Goal: Book appointment/travel/reservation

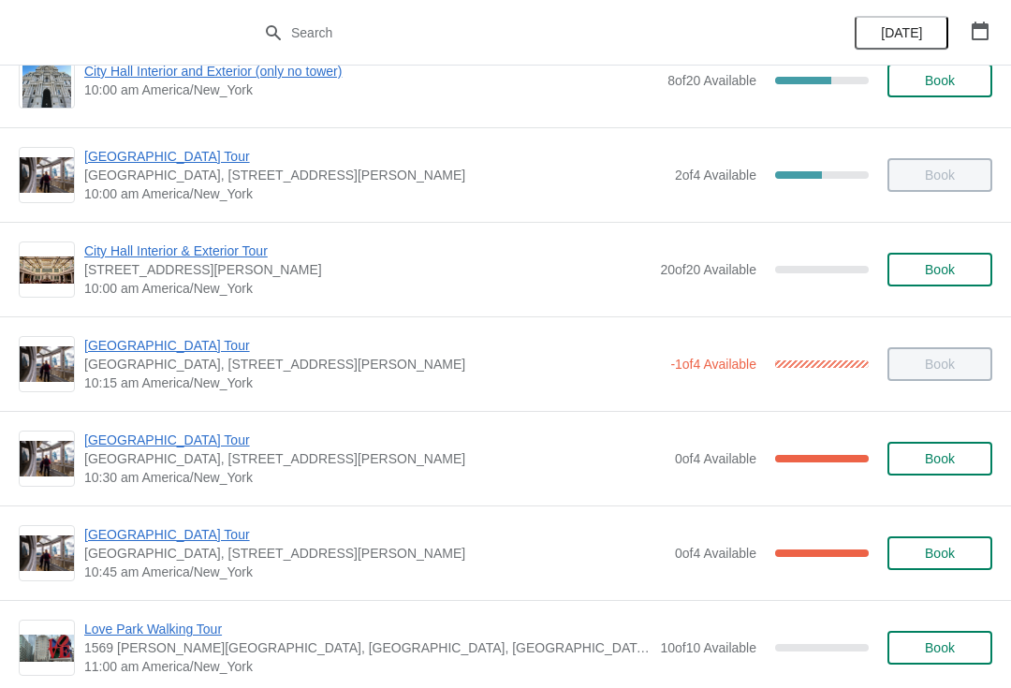
scroll to position [145, 0]
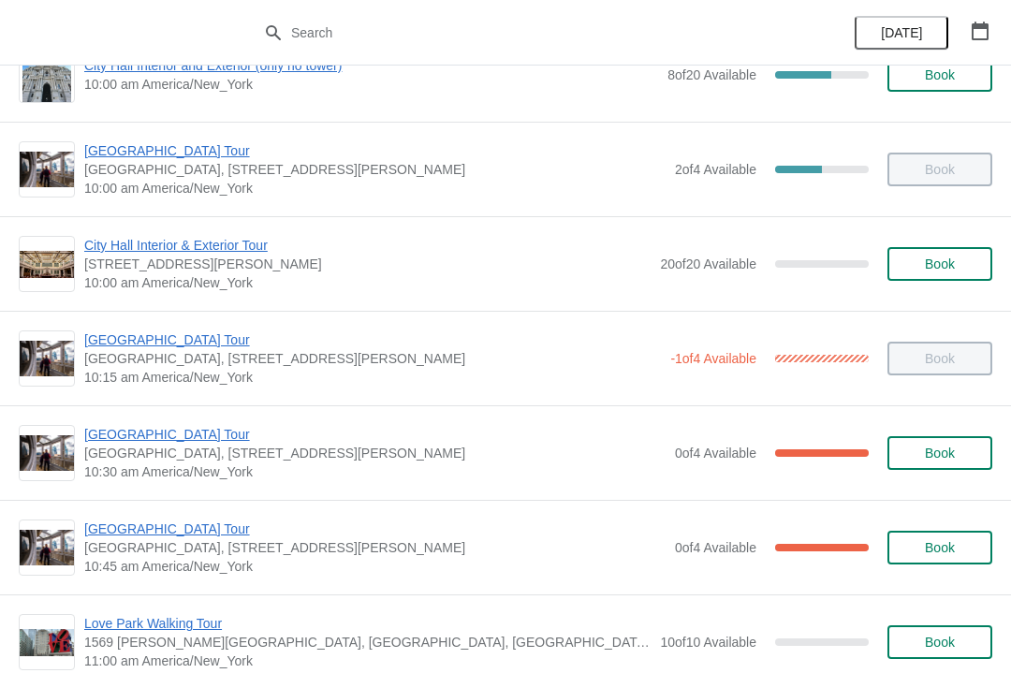
click at [125, 529] on span "[GEOGRAPHIC_DATA] Tour" at bounding box center [375, 529] width 582 height 19
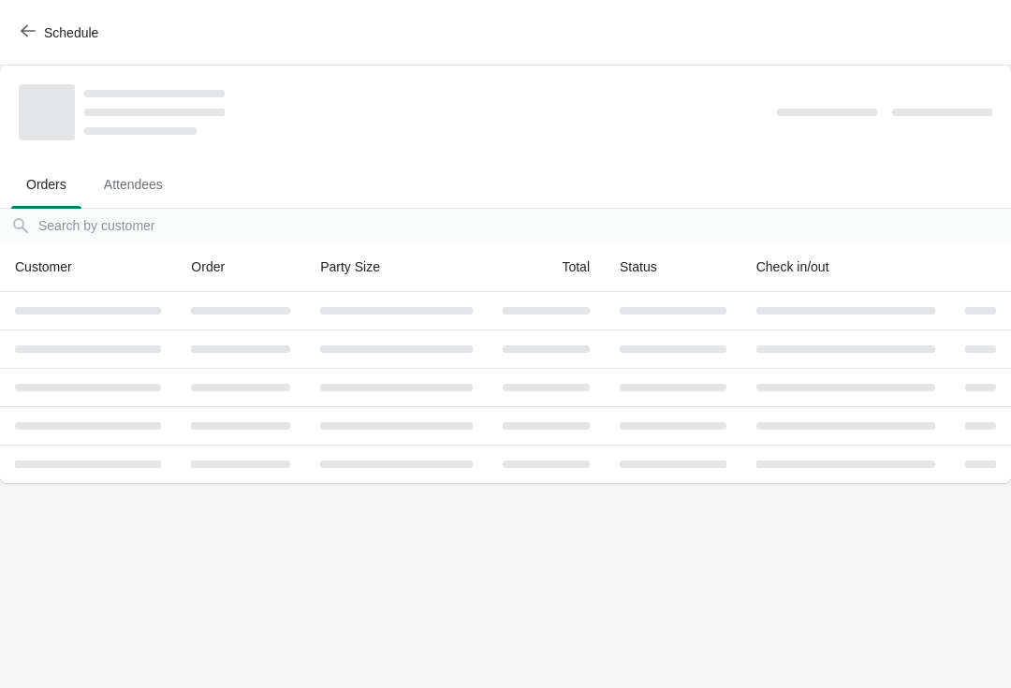
scroll to position [0, 0]
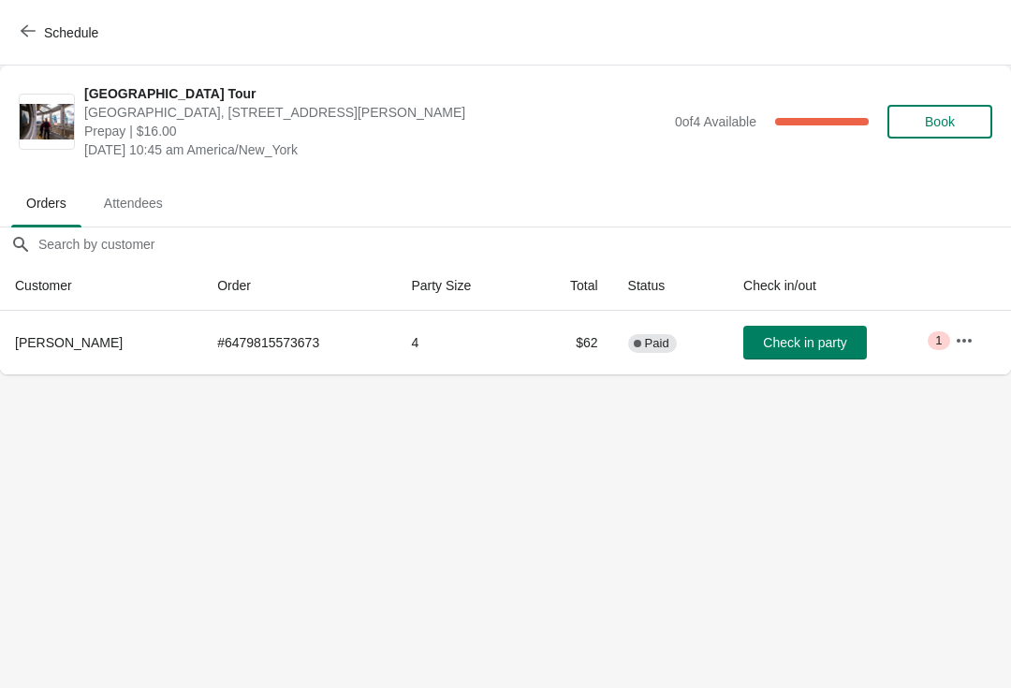
click at [25, 22] on button "Schedule" at bounding box center [61, 33] width 104 height 34
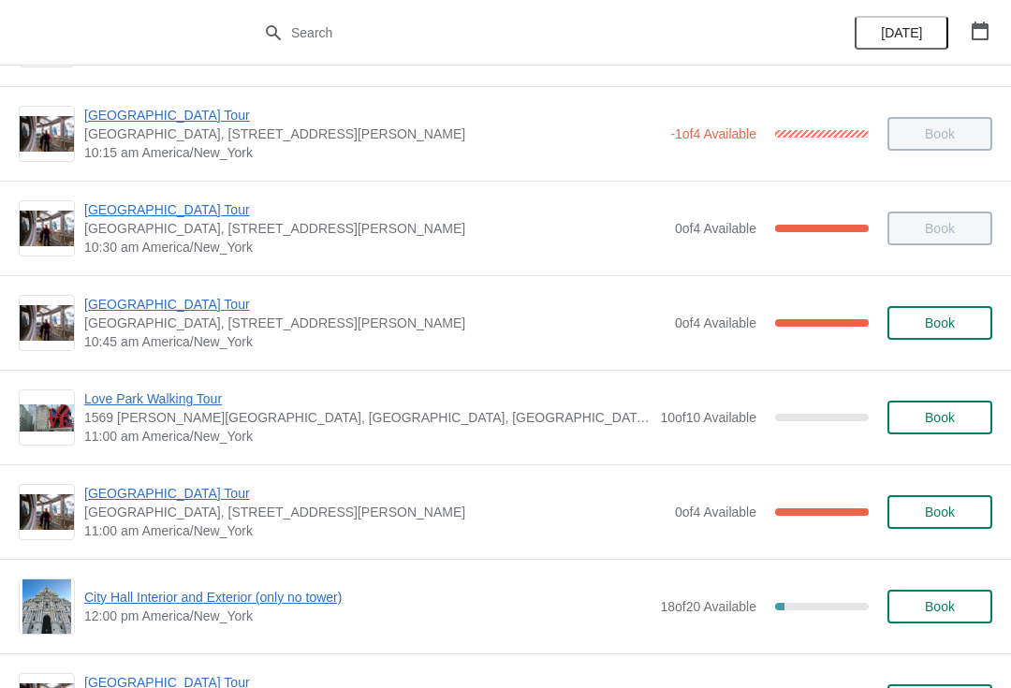
scroll to position [371, 0]
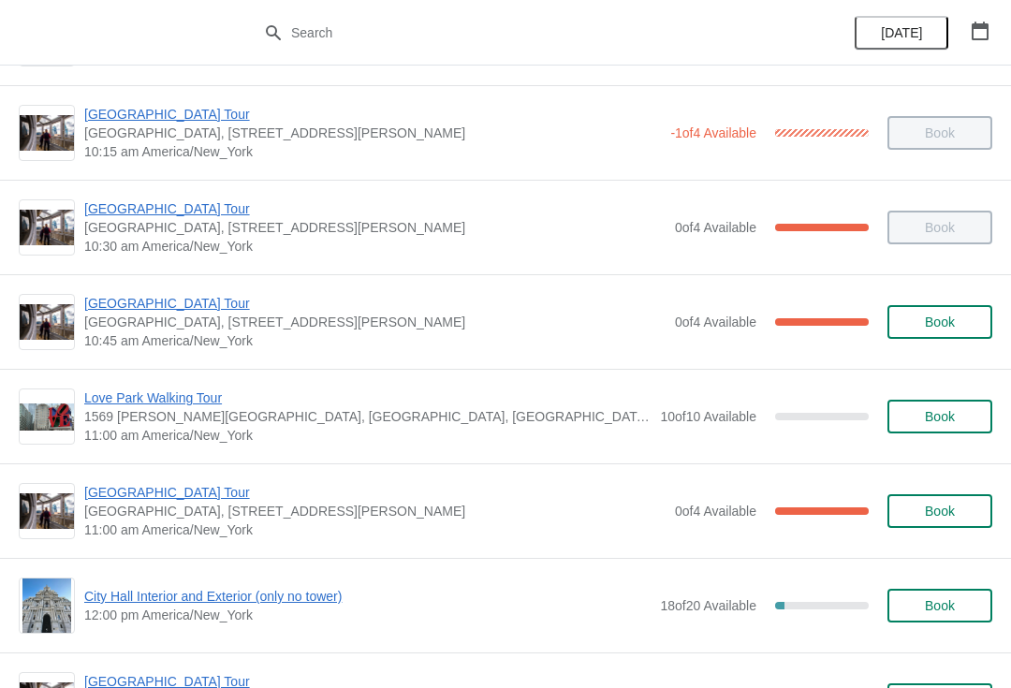
click at [130, 493] on span "[GEOGRAPHIC_DATA] Tour" at bounding box center [375, 492] width 582 height 19
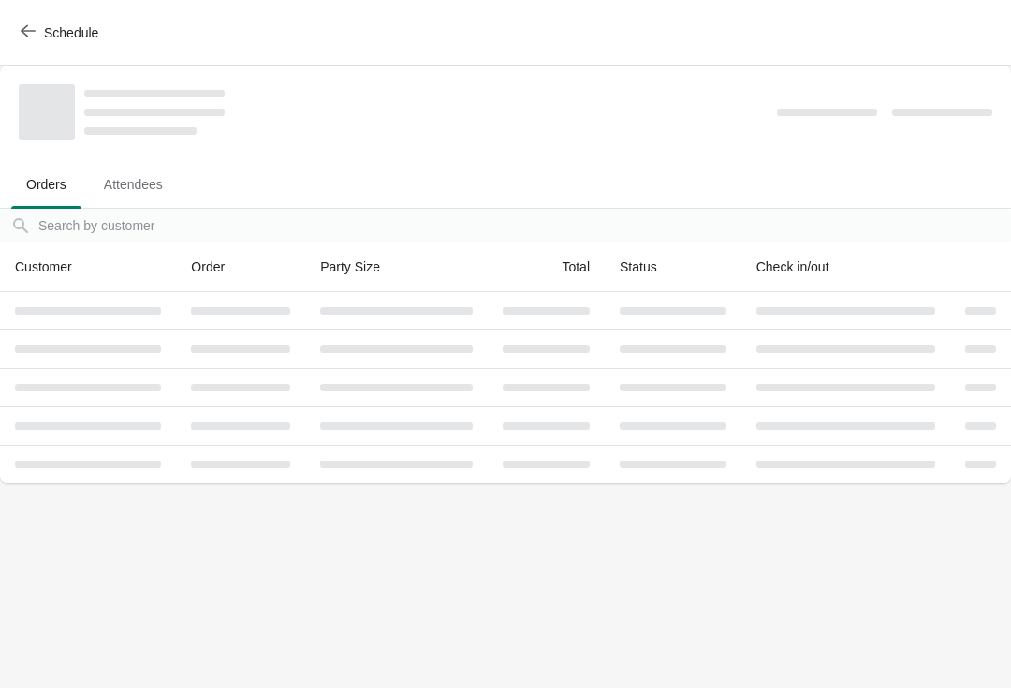
scroll to position [0, 0]
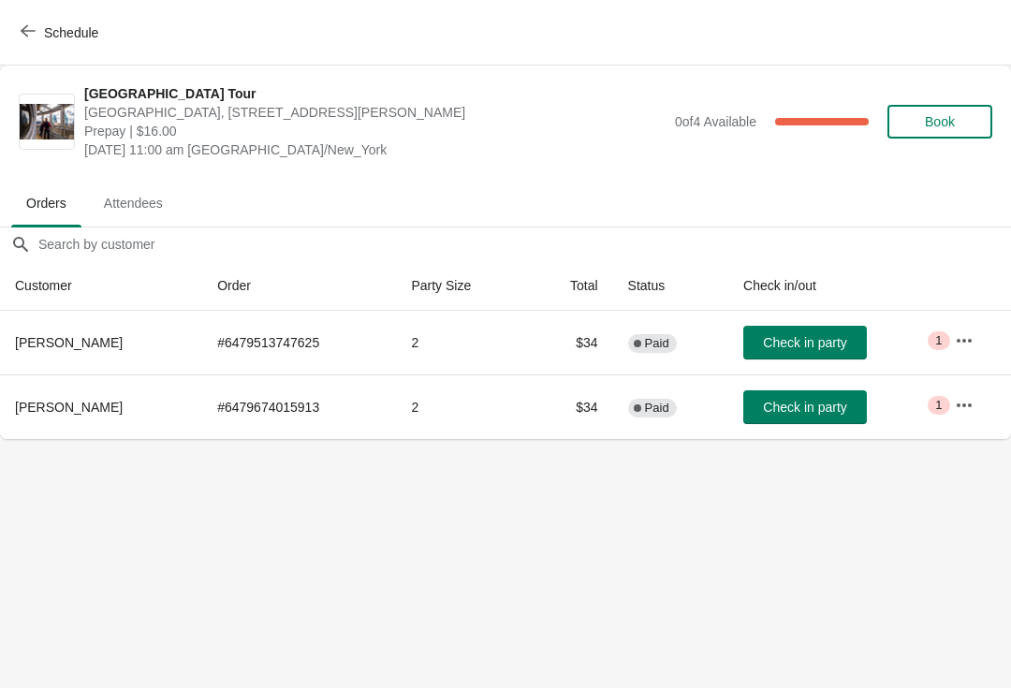
click at [791, 407] on span "Check in party" at bounding box center [804, 407] width 83 height 15
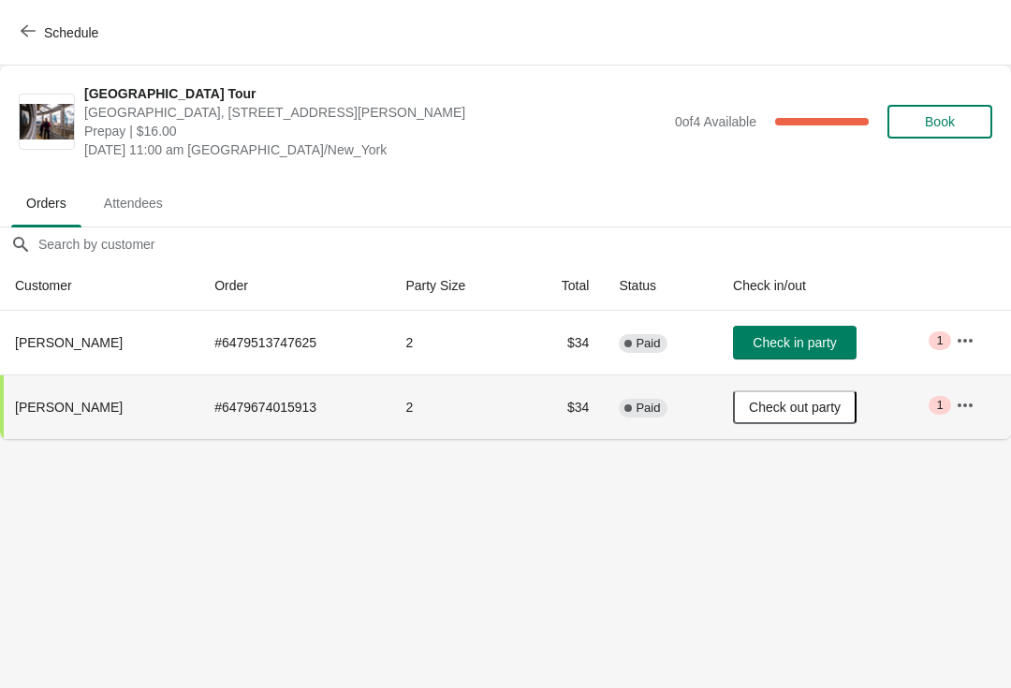
click at [27, 22] on button "Schedule" at bounding box center [61, 33] width 104 height 34
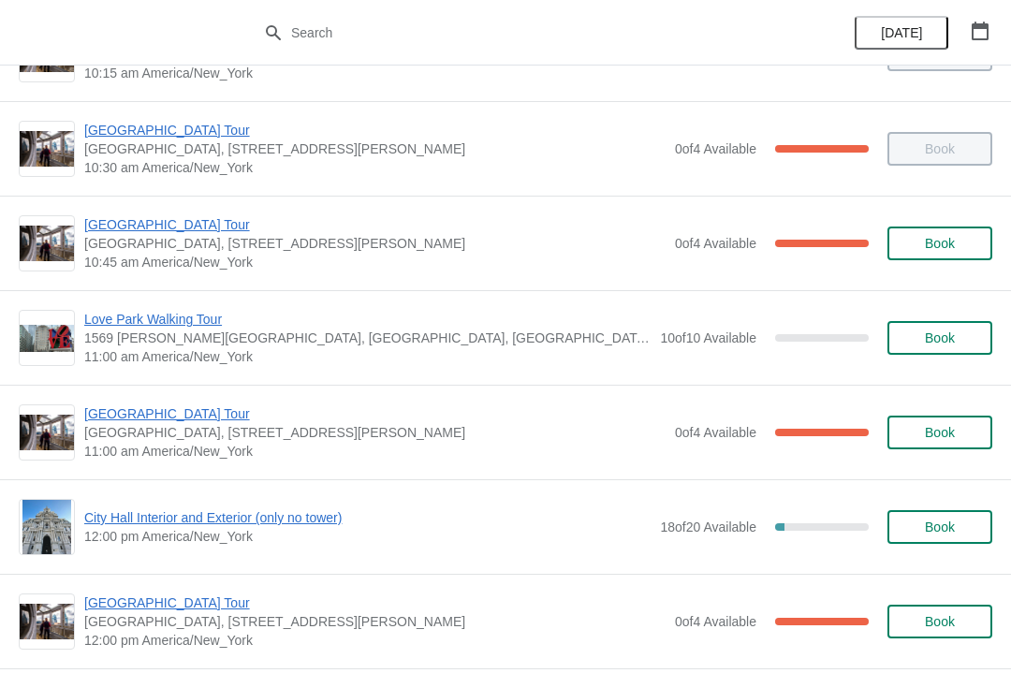
scroll to position [457, 0]
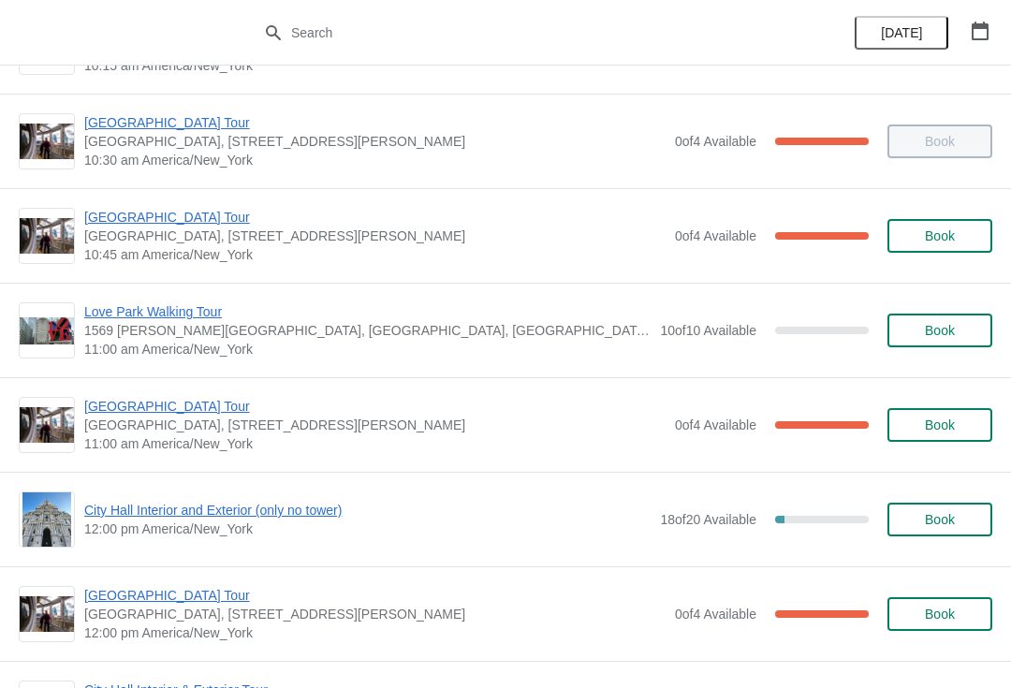
click at [138, 222] on span "[GEOGRAPHIC_DATA] Tour" at bounding box center [375, 217] width 582 height 19
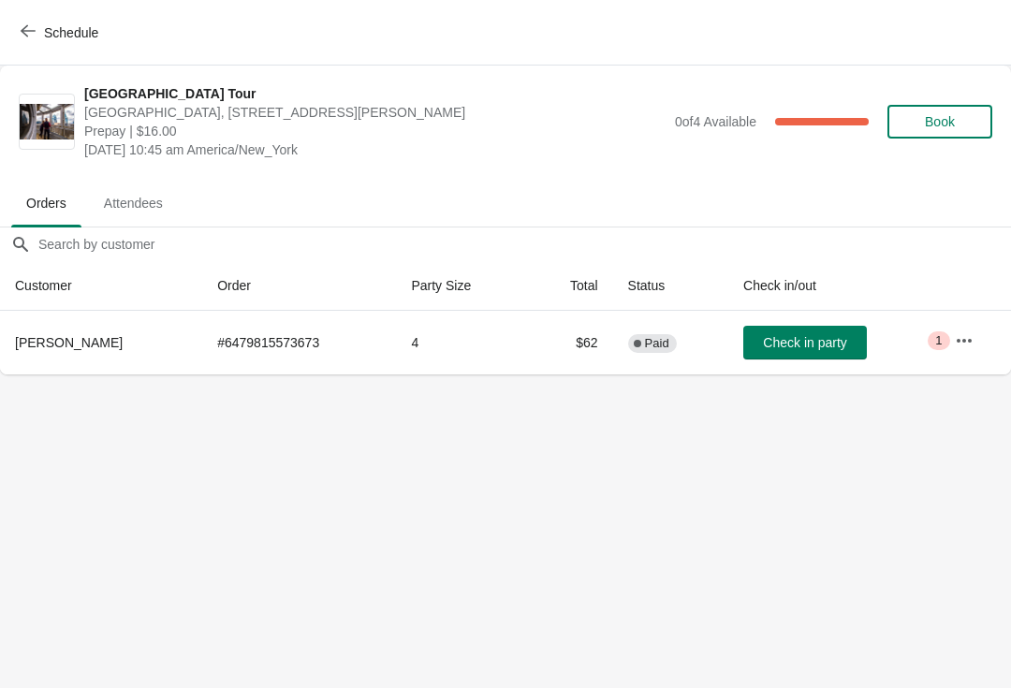
scroll to position [0, 0]
click at [800, 353] on button "Check in party" at bounding box center [806, 343] width 124 height 34
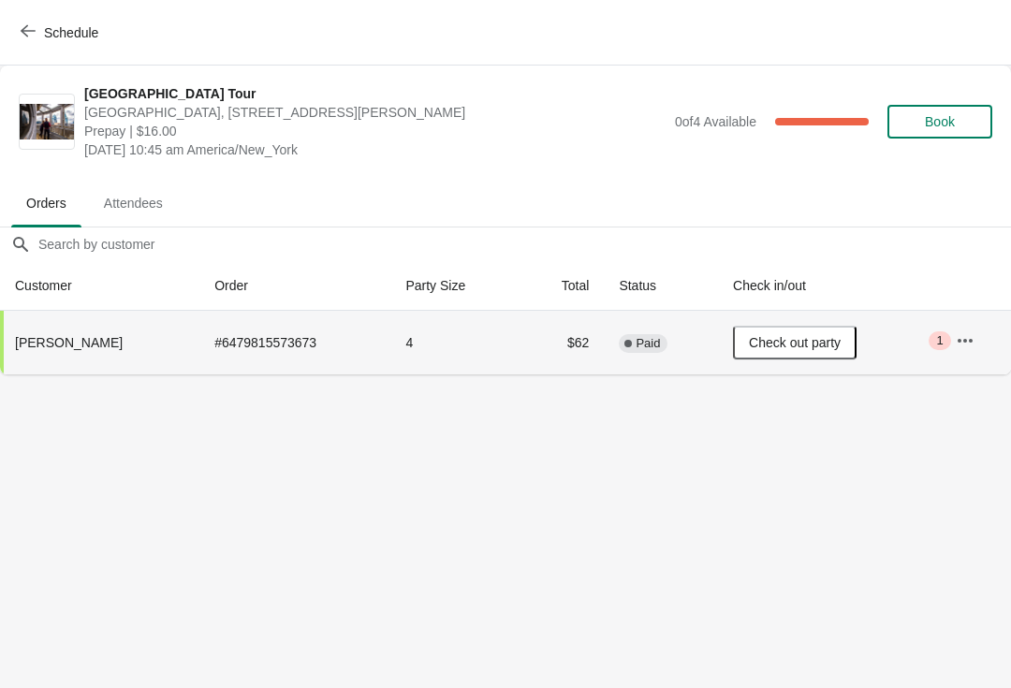
click at [24, 26] on icon "button" at bounding box center [28, 30] width 15 height 15
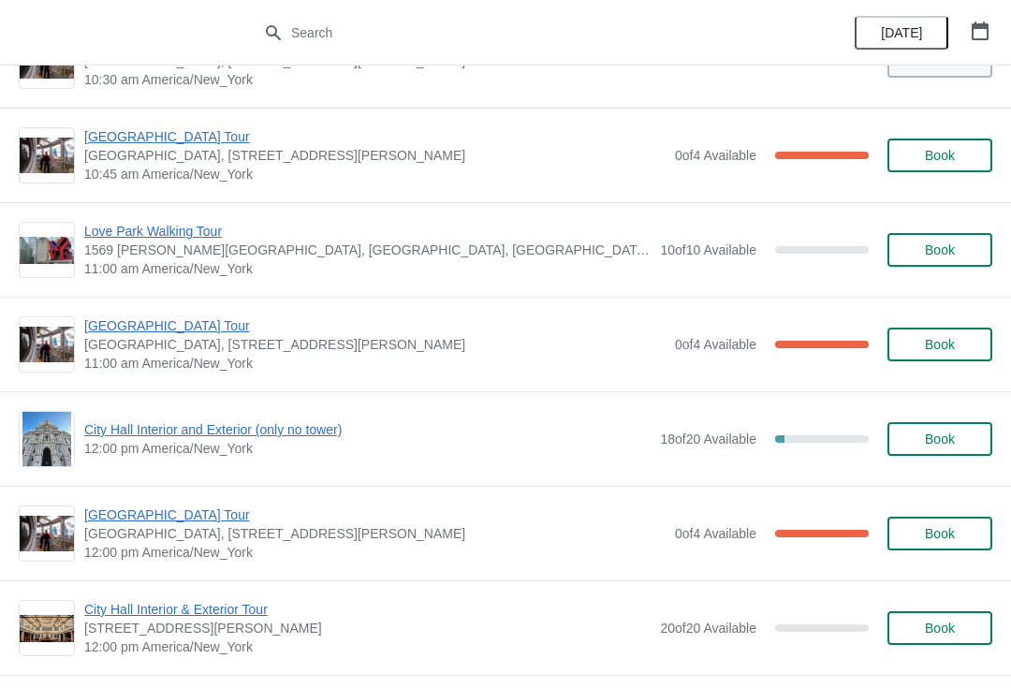
scroll to position [539, 0]
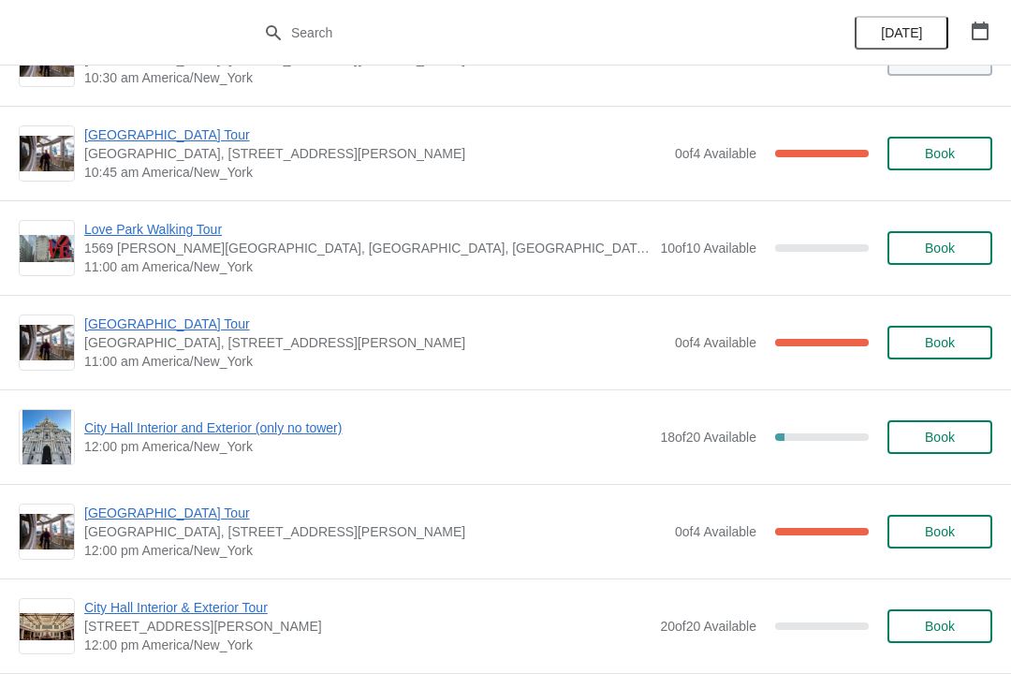
click at [135, 324] on span "[GEOGRAPHIC_DATA] Tour" at bounding box center [375, 324] width 582 height 19
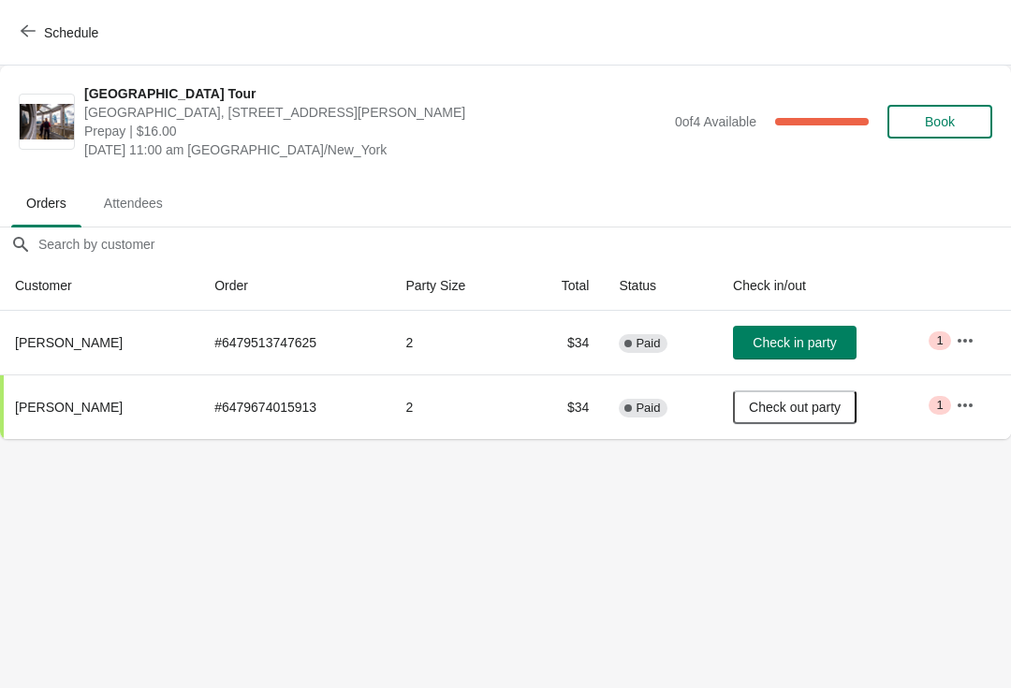
scroll to position [0, 0]
click at [813, 344] on span "Check in party" at bounding box center [794, 342] width 83 height 15
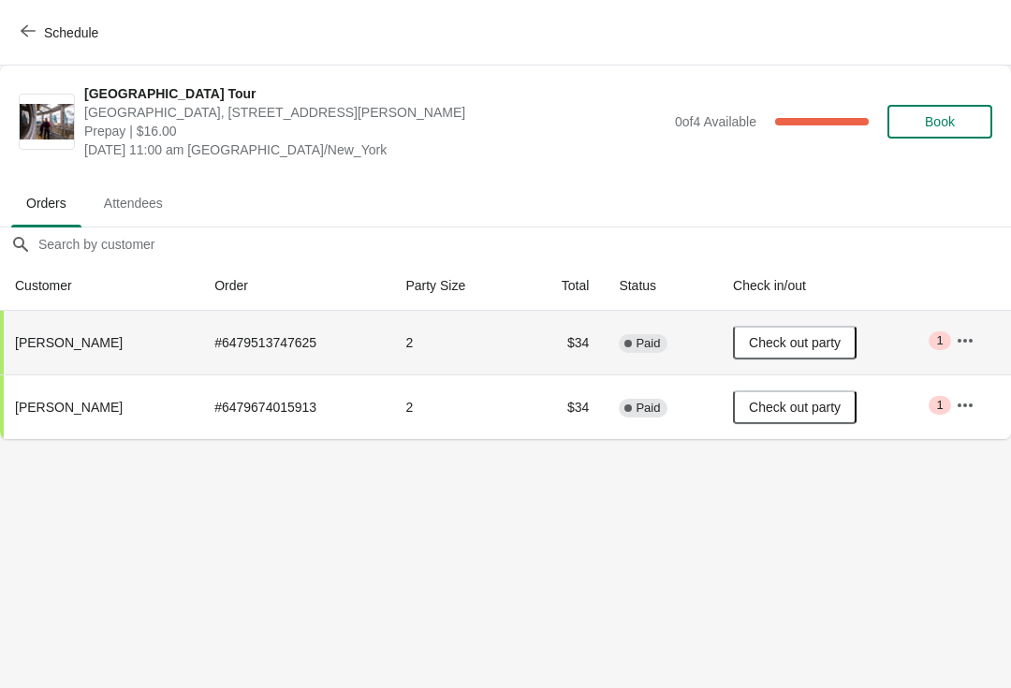
click at [37, 20] on button "Schedule" at bounding box center [61, 33] width 104 height 34
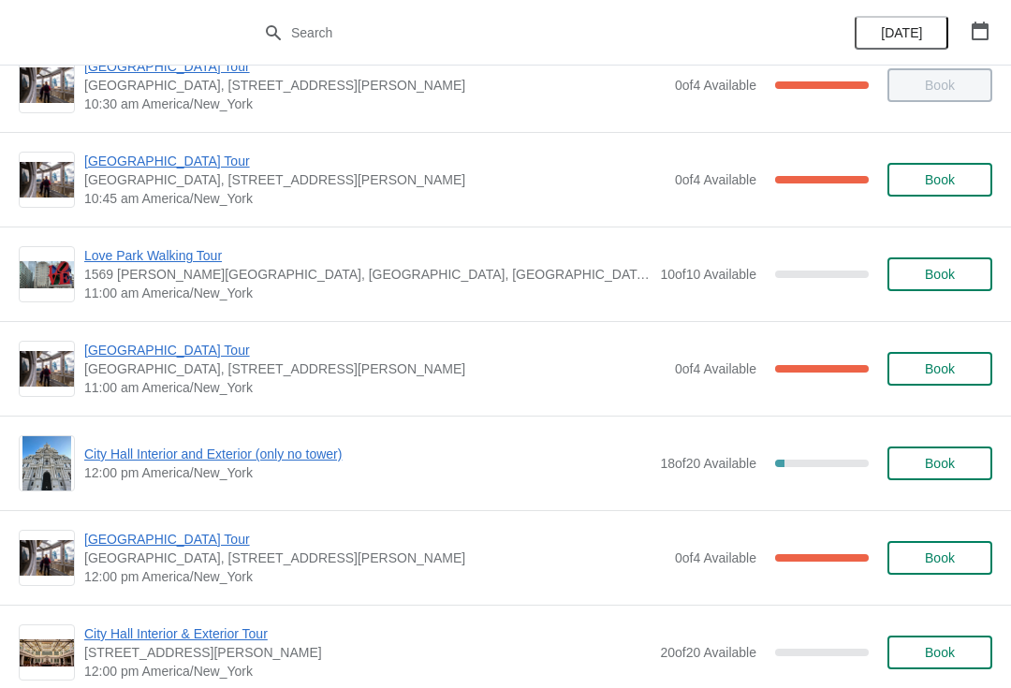
scroll to position [517, 0]
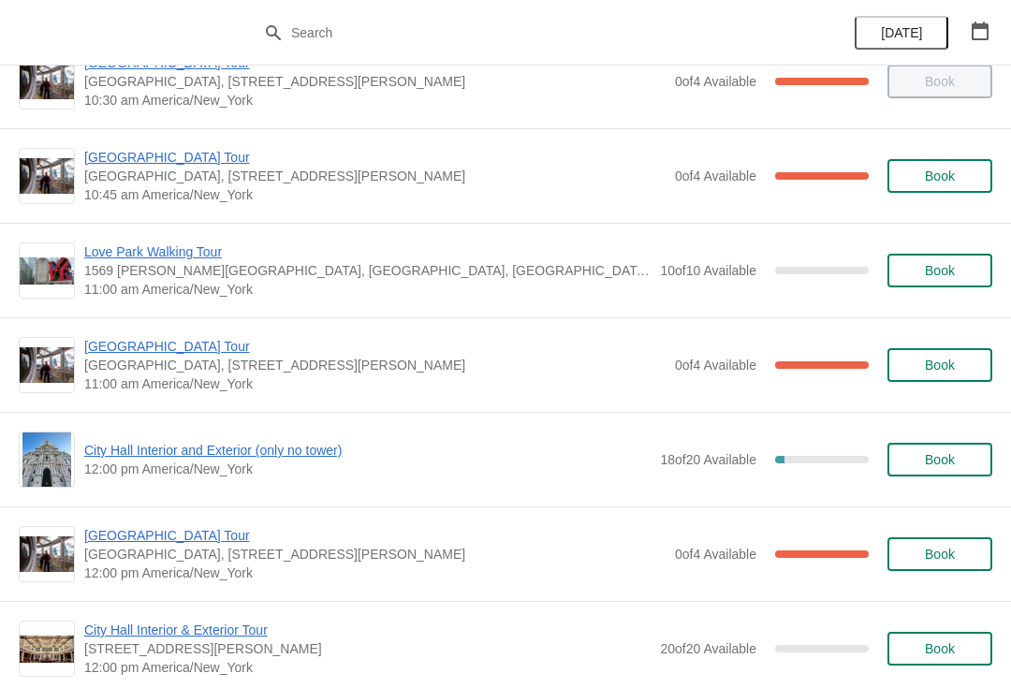
click at [937, 450] on button "Book" at bounding box center [940, 460] width 105 height 34
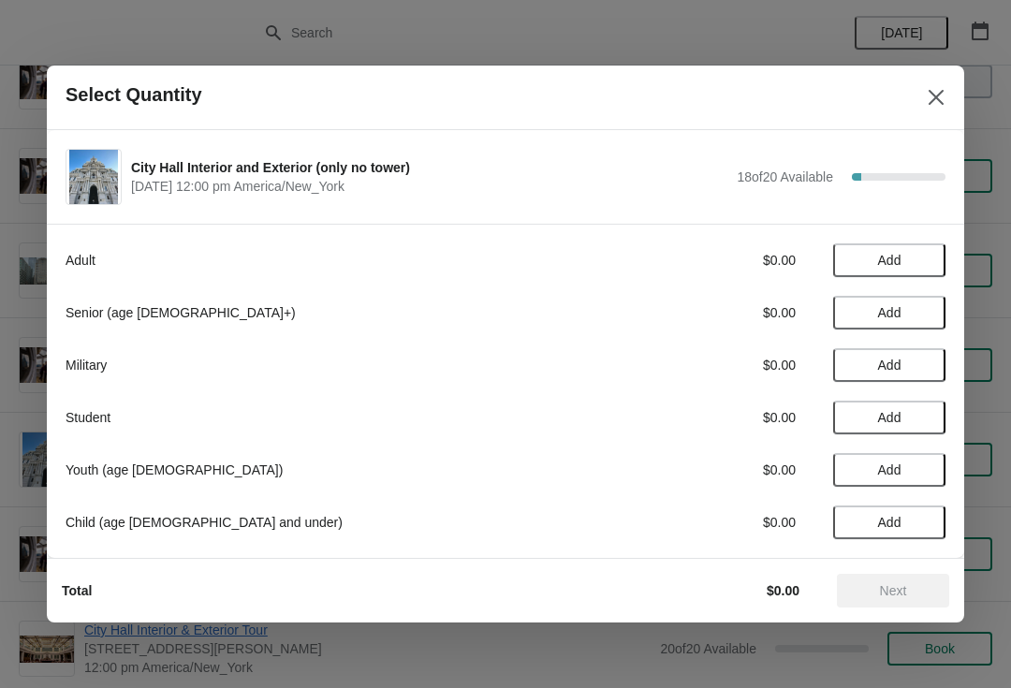
click at [926, 311] on span "Add" at bounding box center [889, 312] width 79 height 15
click at [925, 308] on icon at bounding box center [922, 313] width 20 height 20
click at [881, 582] on button "Next" at bounding box center [893, 591] width 112 height 34
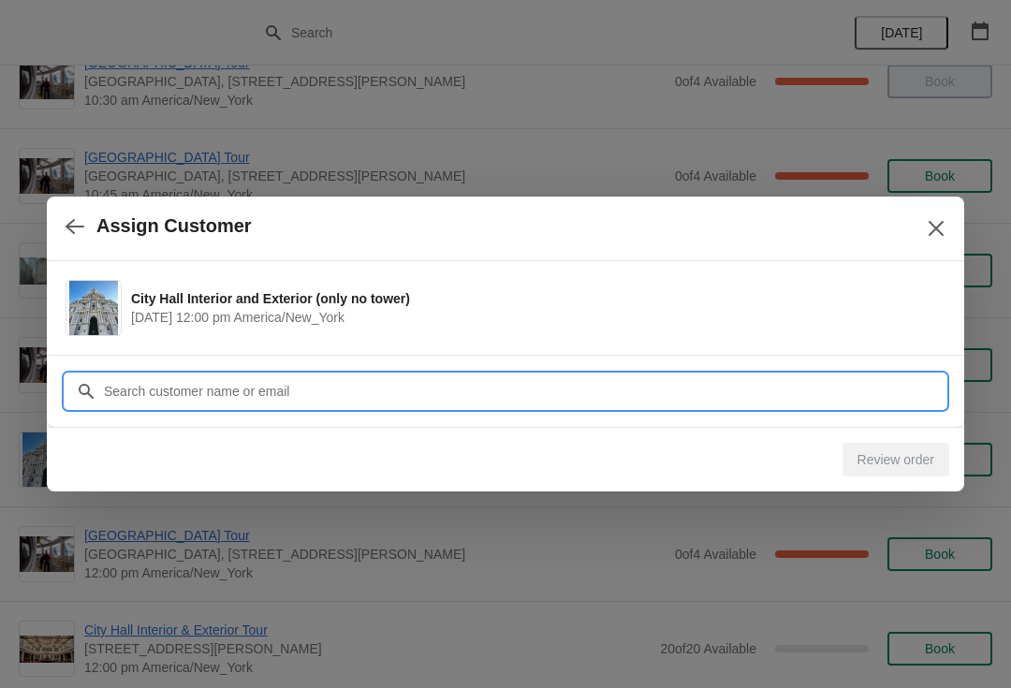
click at [427, 378] on input "Customer" at bounding box center [524, 392] width 843 height 34
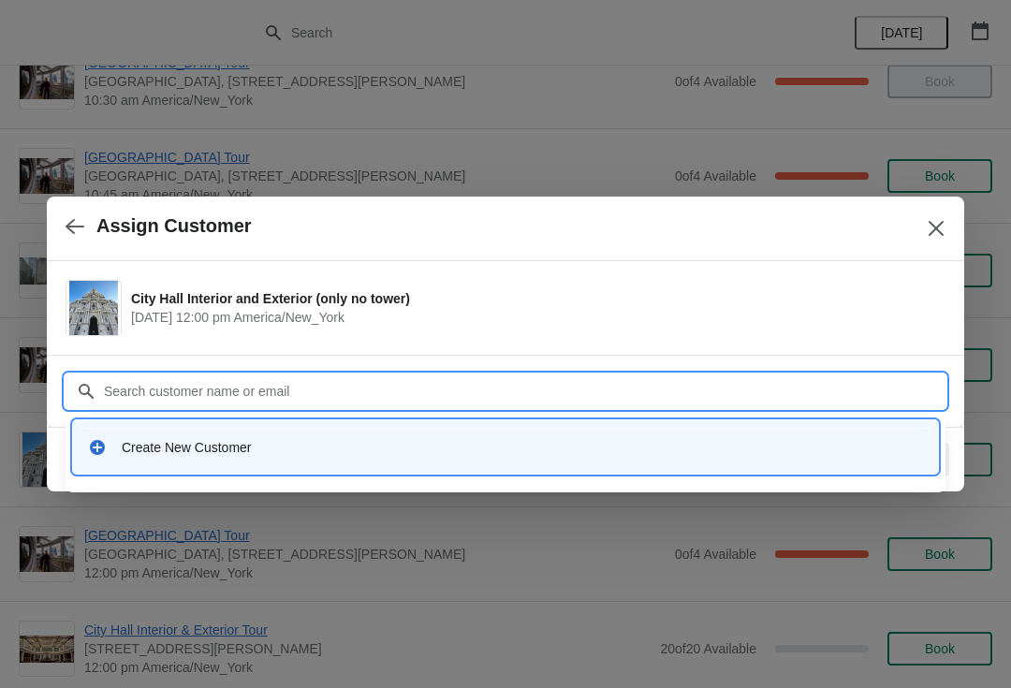
click at [245, 447] on div "Create New Customer" at bounding box center [523, 447] width 802 height 19
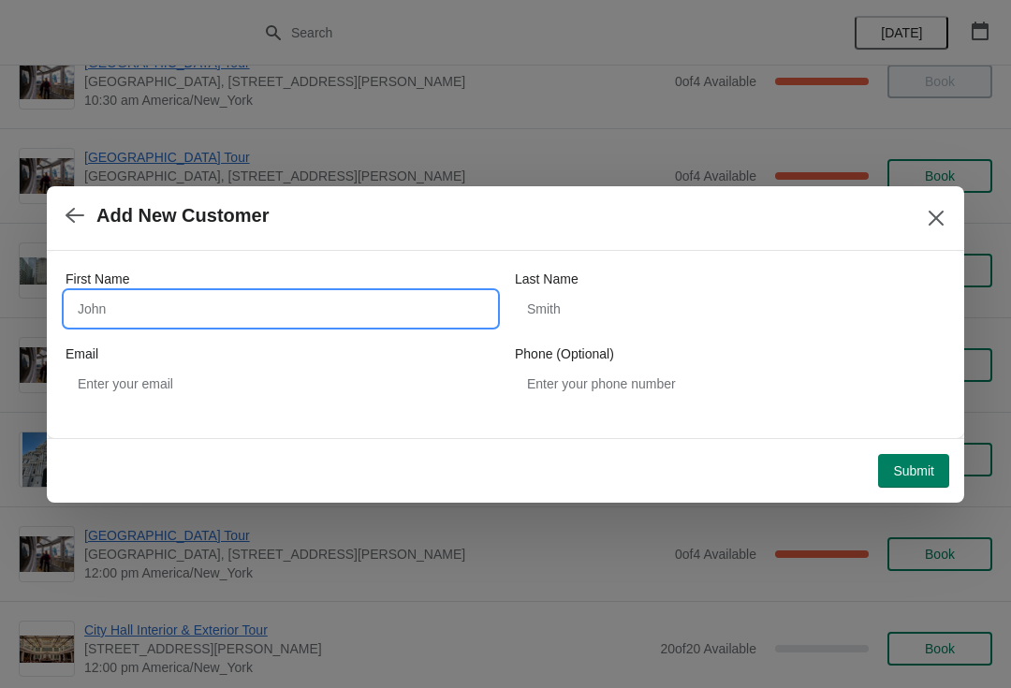
click at [265, 315] on input "First Name" at bounding box center [281, 309] width 431 height 34
type input "Jim"
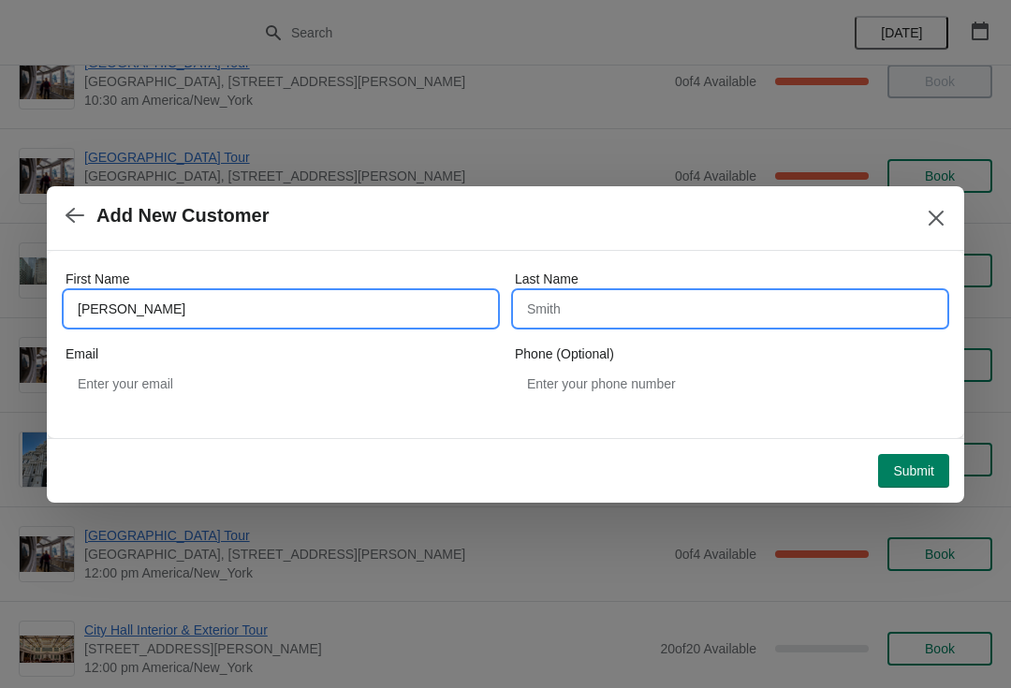
click at [692, 317] on input "Last Name" at bounding box center [730, 309] width 431 height 34
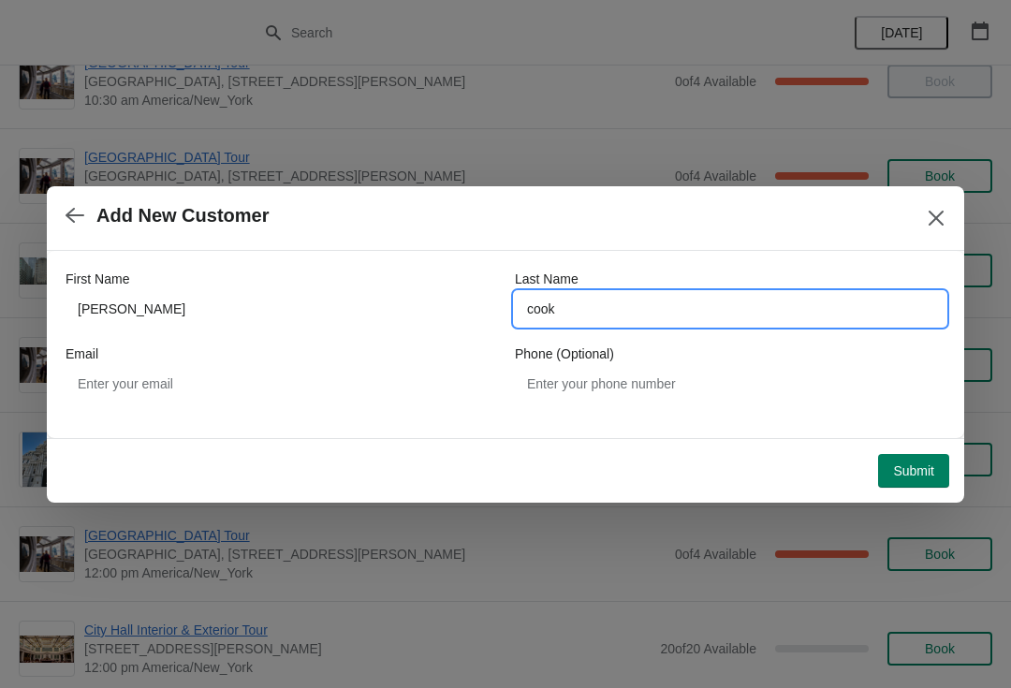
type input "cook"
click at [938, 464] on button "Submit" at bounding box center [913, 471] width 71 height 34
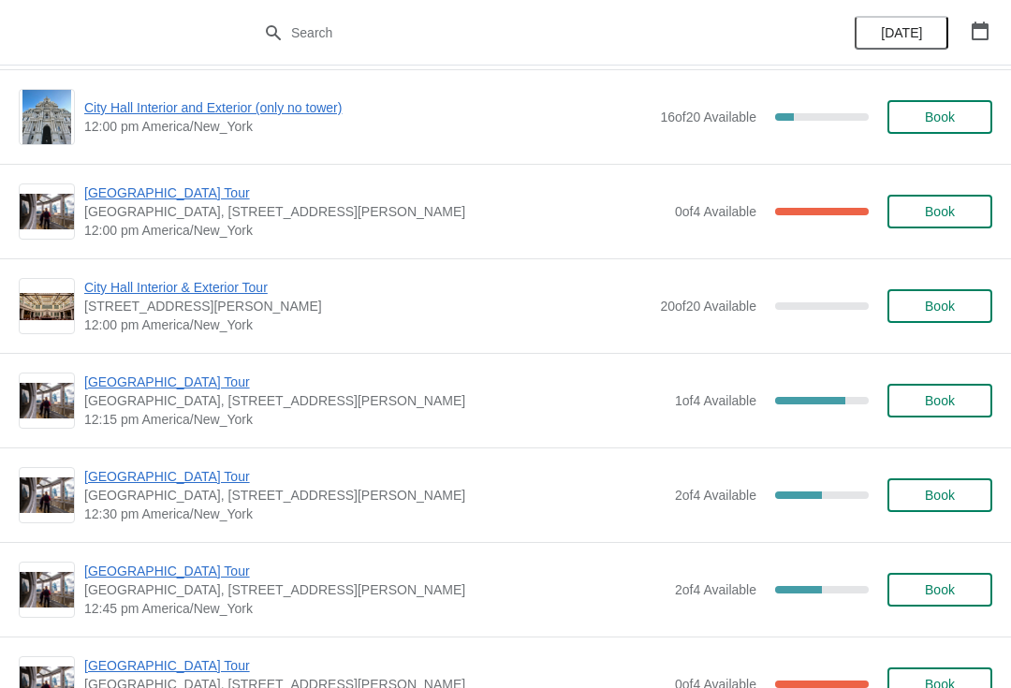
scroll to position [859, 0]
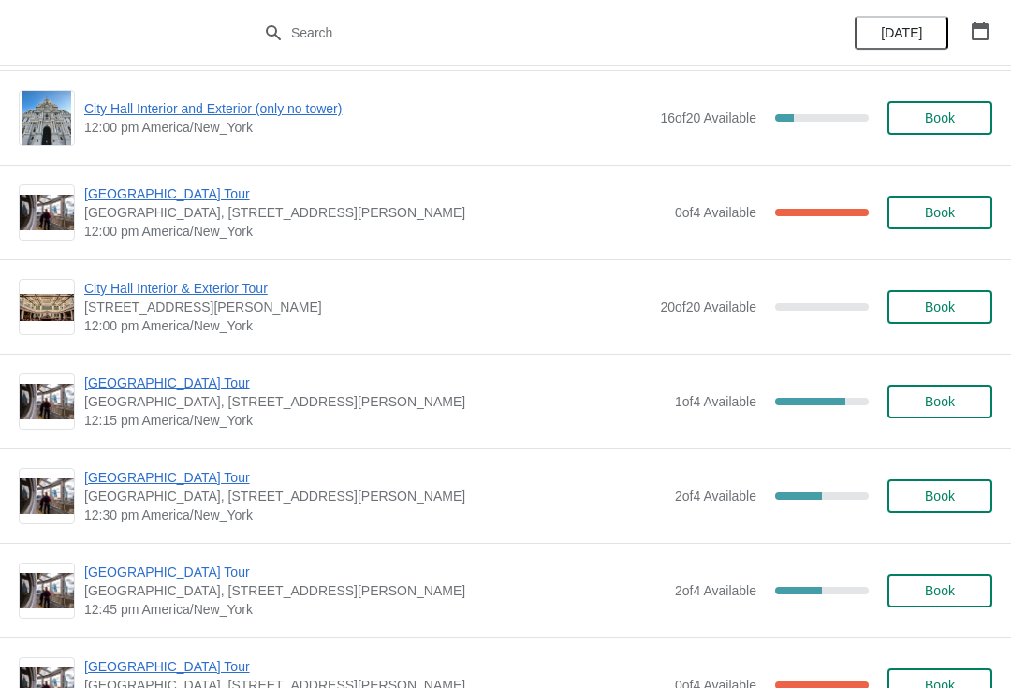
click at [114, 461] on div "[GEOGRAPHIC_DATA] [GEOGRAPHIC_DATA], [STREET_ADDRESS][PERSON_NAME] 12:30 pm [GE…" at bounding box center [505, 496] width 1011 height 95
click at [125, 464] on div "[GEOGRAPHIC_DATA] [GEOGRAPHIC_DATA], [STREET_ADDRESS][PERSON_NAME] 12:30 pm [GE…" at bounding box center [505, 496] width 1011 height 95
click at [110, 462] on div "[GEOGRAPHIC_DATA] [GEOGRAPHIC_DATA], [STREET_ADDRESS][PERSON_NAME] 12:30 pm [GE…" at bounding box center [505, 496] width 1011 height 95
click at [132, 474] on span "[GEOGRAPHIC_DATA] Tour" at bounding box center [375, 477] width 582 height 19
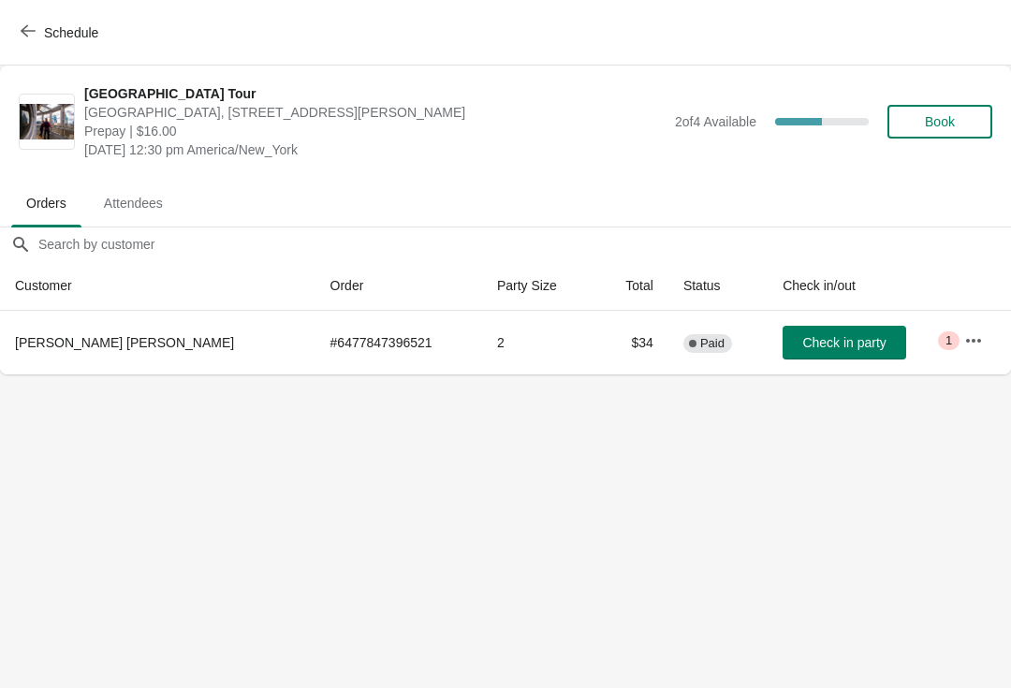
scroll to position [0, 0]
click at [939, 119] on span "Book" at bounding box center [940, 121] width 30 height 15
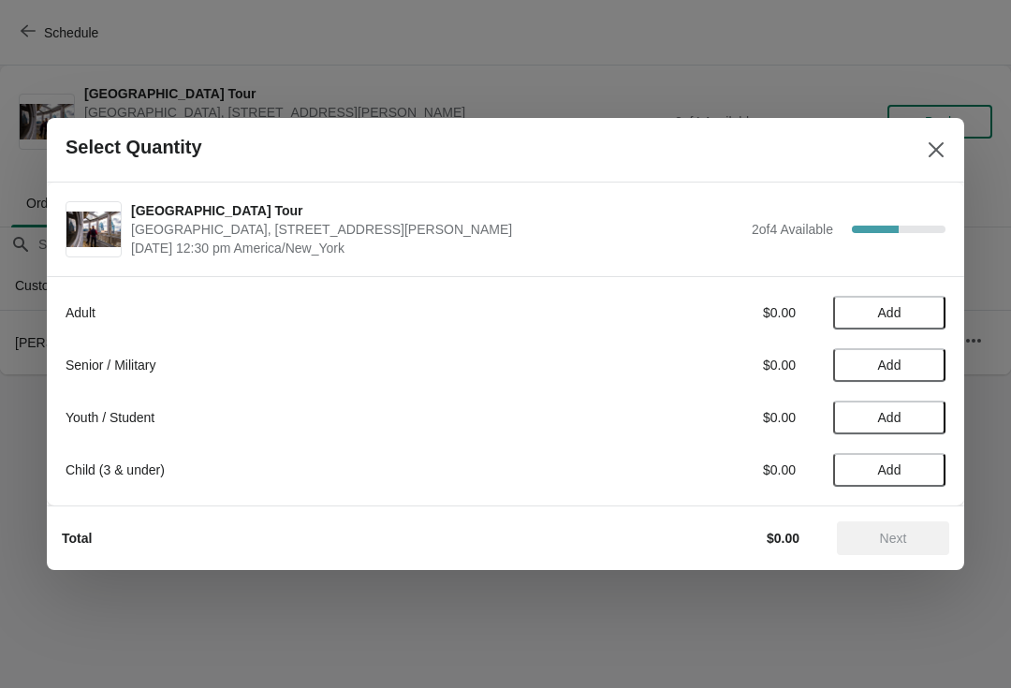
click at [919, 405] on button "Add" at bounding box center [889, 418] width 112 height 34
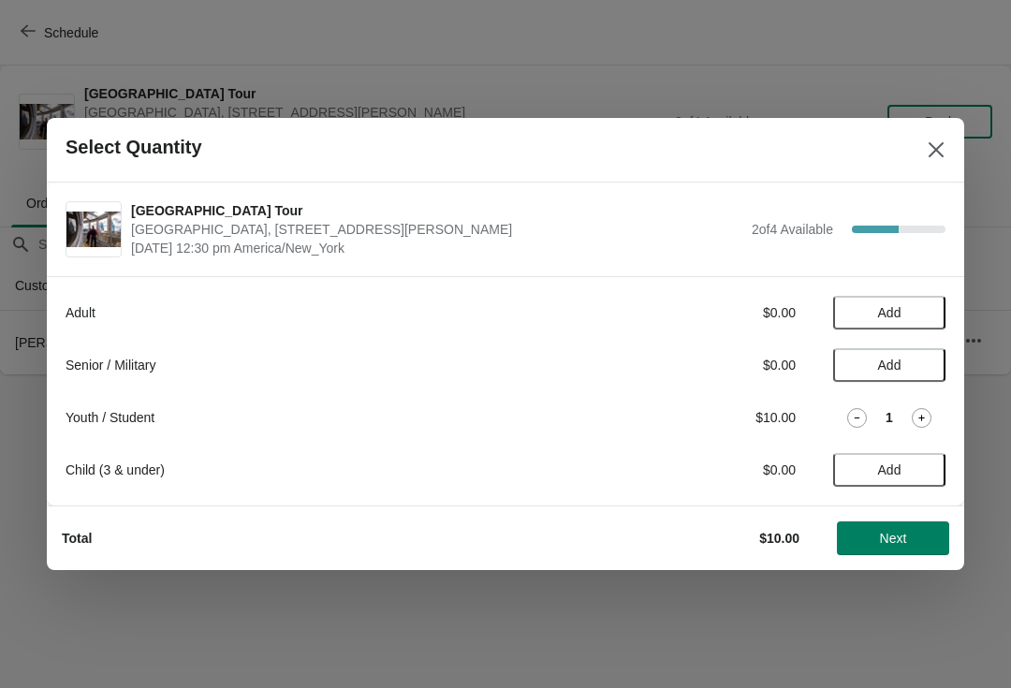
click at [919, 534] on span "Next" at bounding box center [893, 538] width 82 height 15
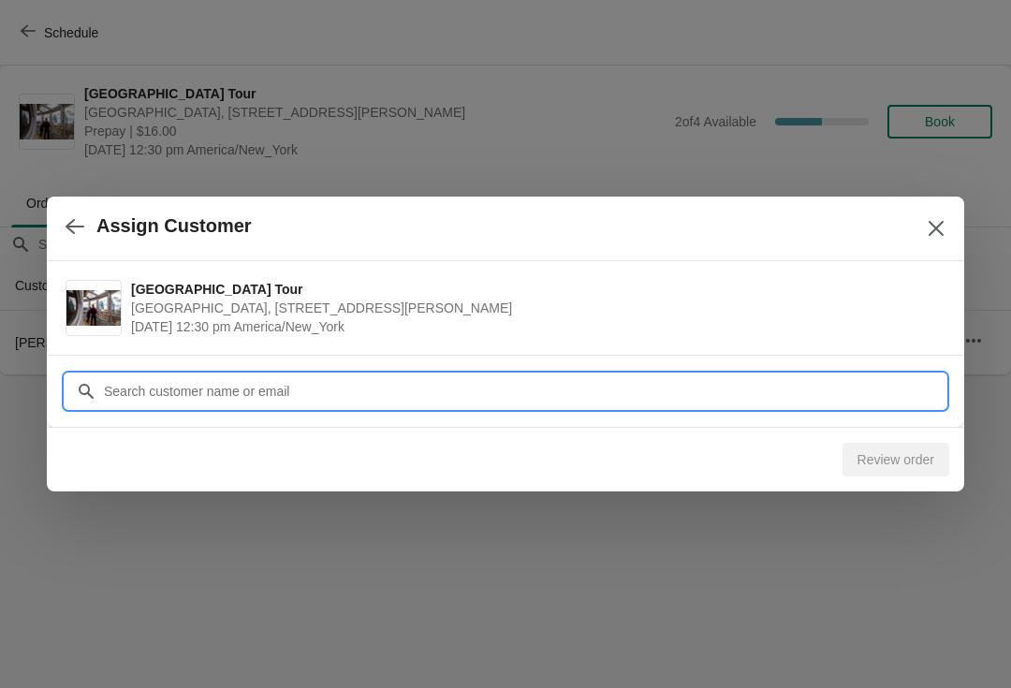
click at [161, 396] on input "Customer" at bounding box center [524, 392] width 843 height 34
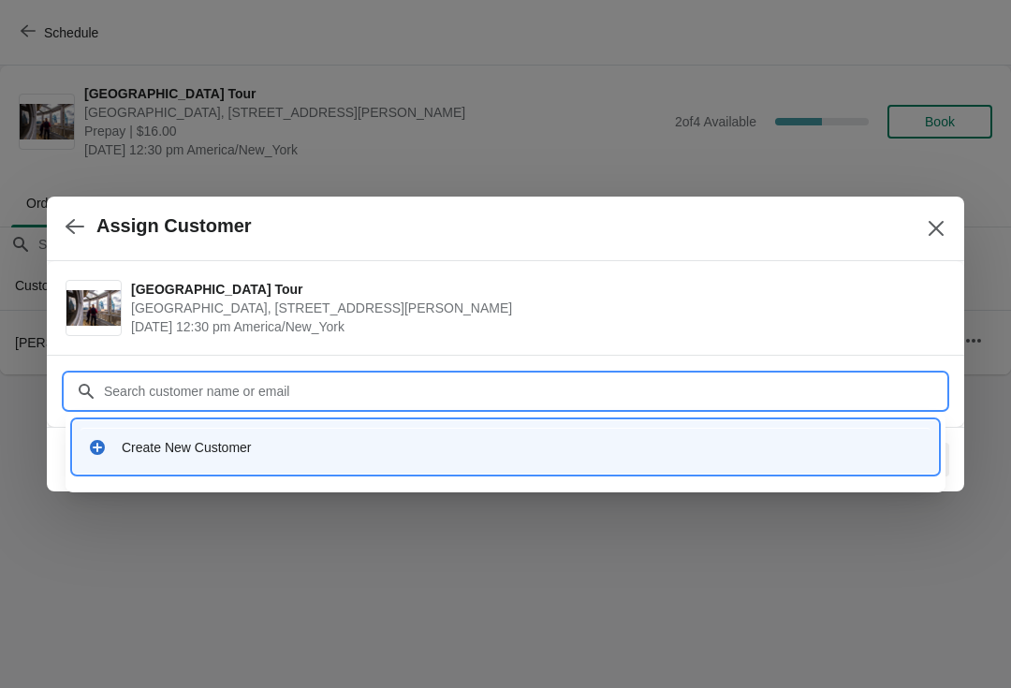
click at [149, 439] on div "Create New Customer" at bounding box center [523, 447] width 802 height 19
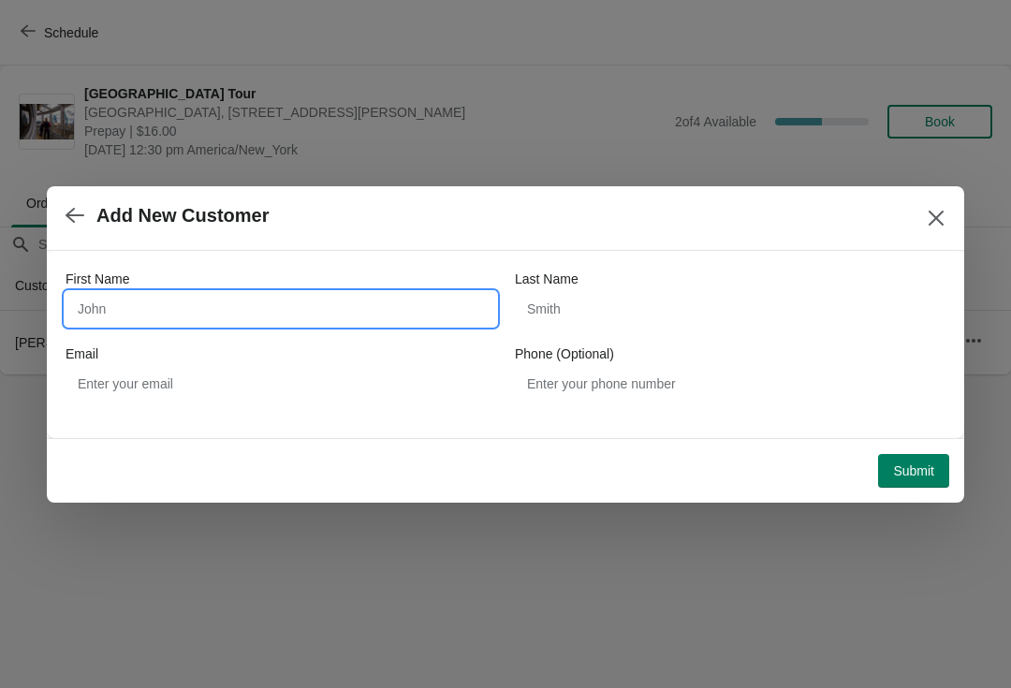
click at [126, 322] on input "First Name" at bounding box center [281, 309] width 431 height 34
type input "[PERSON_NAME]"
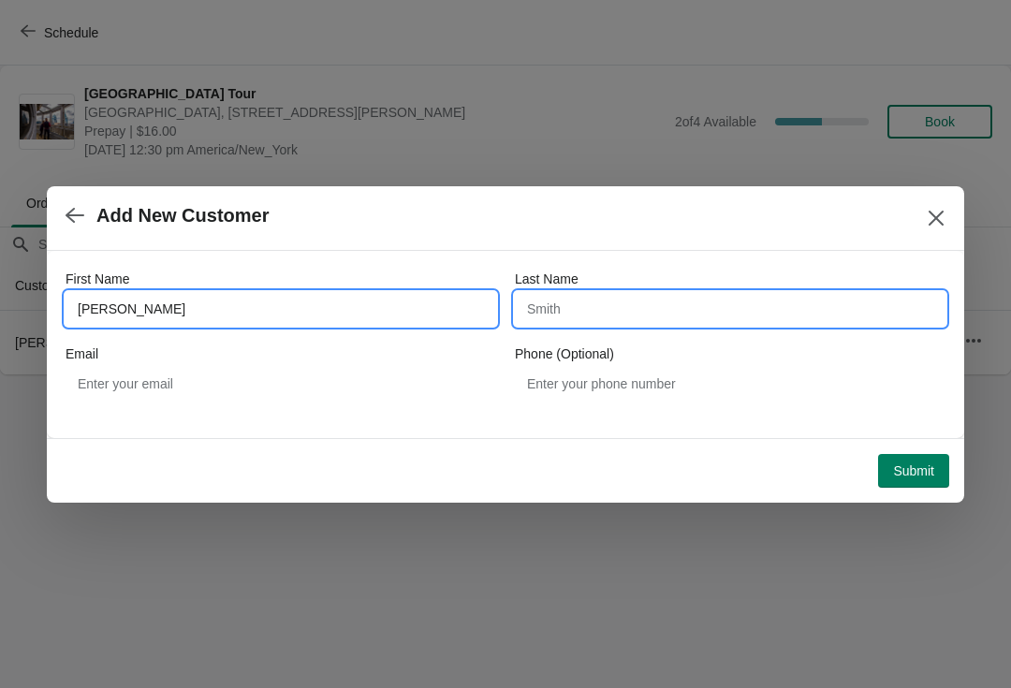
click at [745, 313] on input "Last Name" at bounding box center [730, 309] width 431 height 34
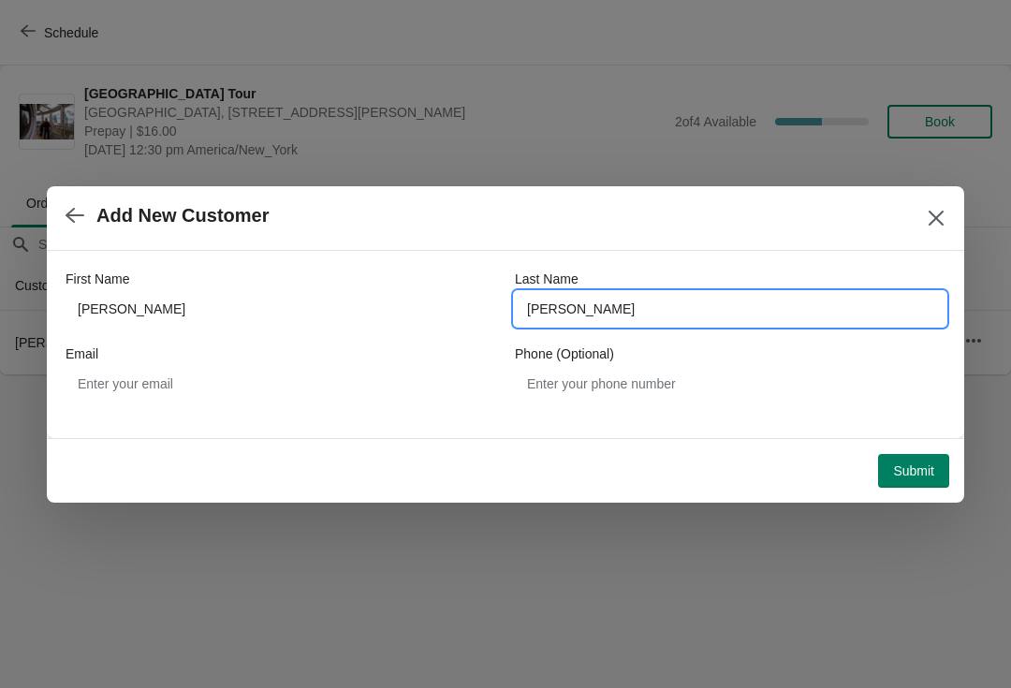
type input "[PERSON_NAME]"
click at [927, 467] on span "Submit" at bounding box center [913, 471] width 41 height 15
